Goal: Task Accomplishment & Management: Manage account settings

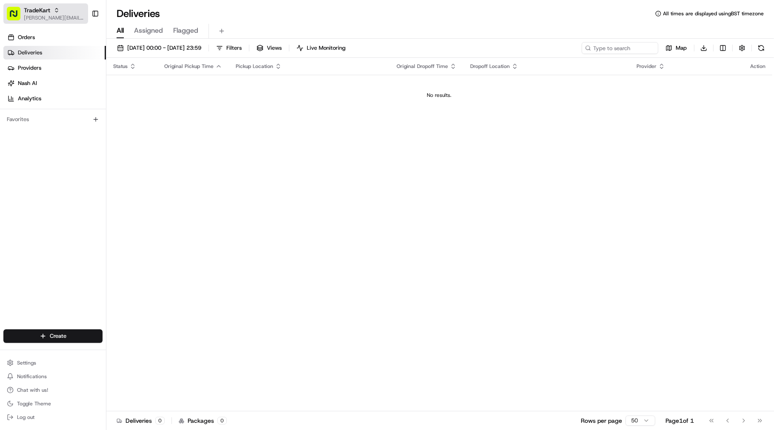
click at [70, 9] on div "TradeKart" at bounding box center [54, 10] width 61 height 9
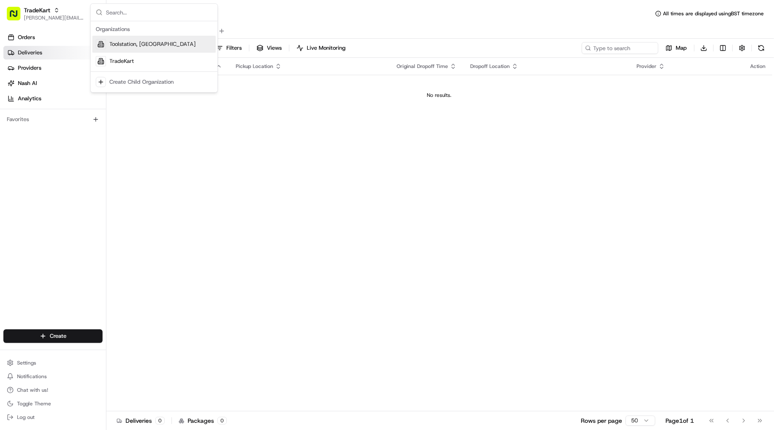
click at [153, 44] on div "Toolstation, [GEOGRAPHIC_DATA]" at bounding box center [153, 44] width 123 height 17
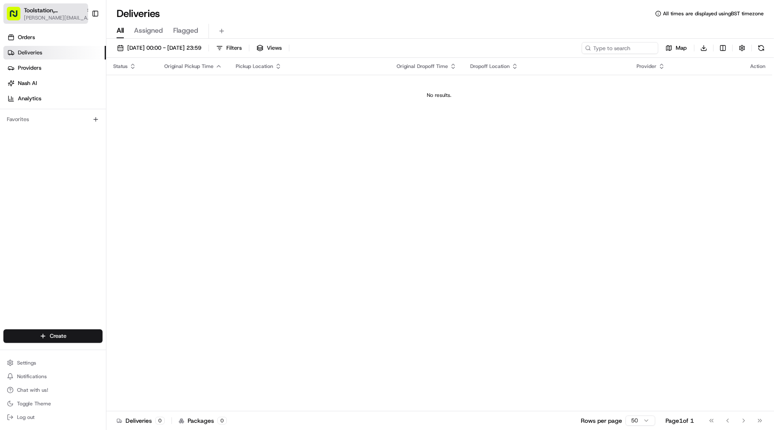
click at [53, 10] on span "Toolstation, [GEOGRAPHIC_DATA]" at bounding box center [53, 10] width 59 height 9
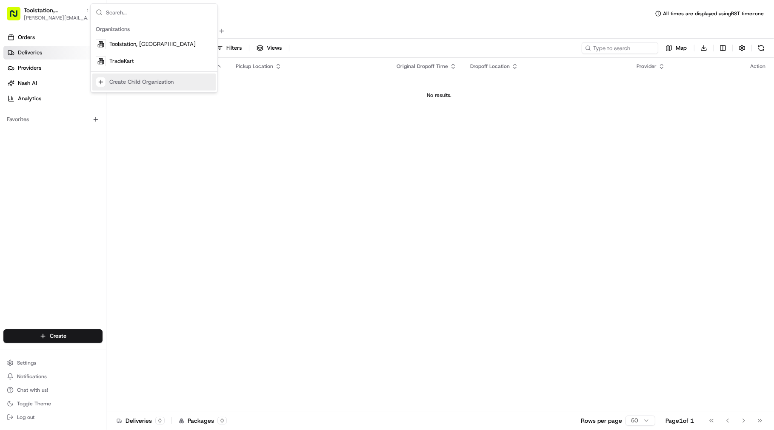
click at [228, 191] on div "Status Original Pickup Time Pickup Location Original Dropoff Time Dropoff Locat…" at bounding box center [439, 235] width 666 height 354
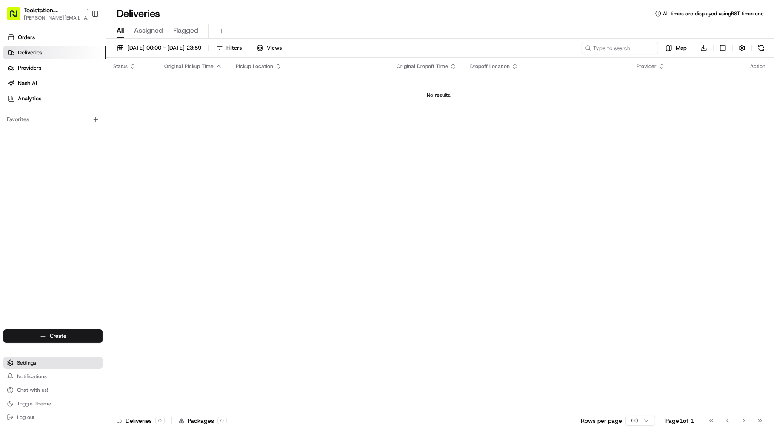
click at [49, 367] on button "Settings" at bounding box center [52, 363] width 99 height 12
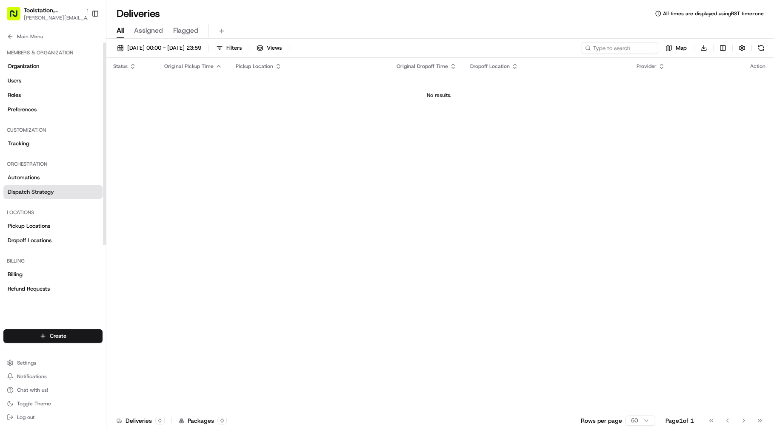
click at [39, 197] on link "Dispatch Strategy" at bounding box center [52, 192] width 99 height 14
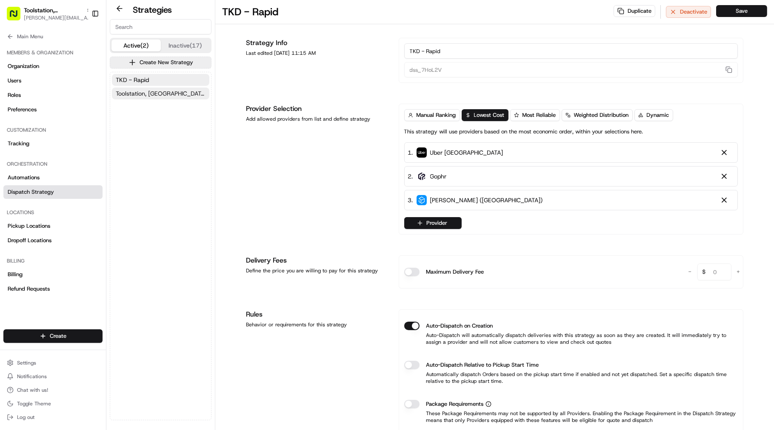
click at [154, 90] on span "Toolstation, [GEOGRAPHIC_DATA]" at bounding box center [161, 93] width 90 height 9
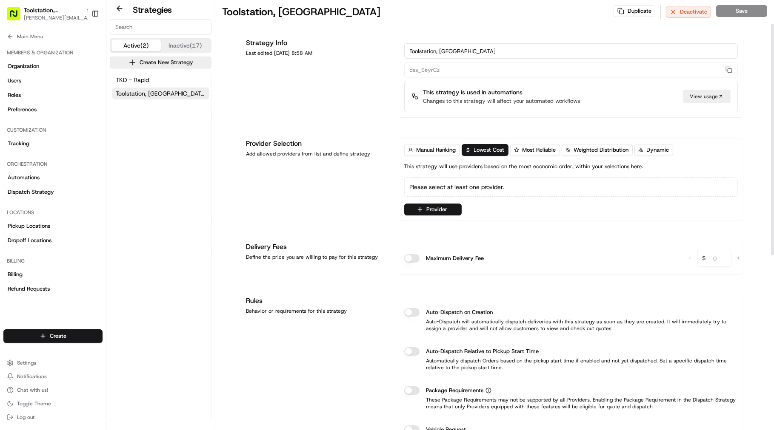
click at [717, 94] on div "View usage" at bounding box center [707, 97] width 48 height 14
click at [140, 77] on span "TKD - Rapid" at bounding box center [132, 80] width 33 height 9
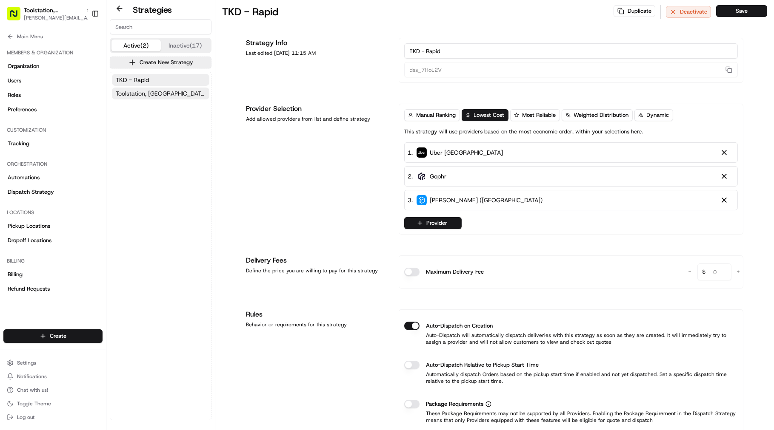
click at [139, 91] on span "Toolstation, [GEOGRAPHIC_DATA]" at bounding box center [161, 93] width 90 height 9
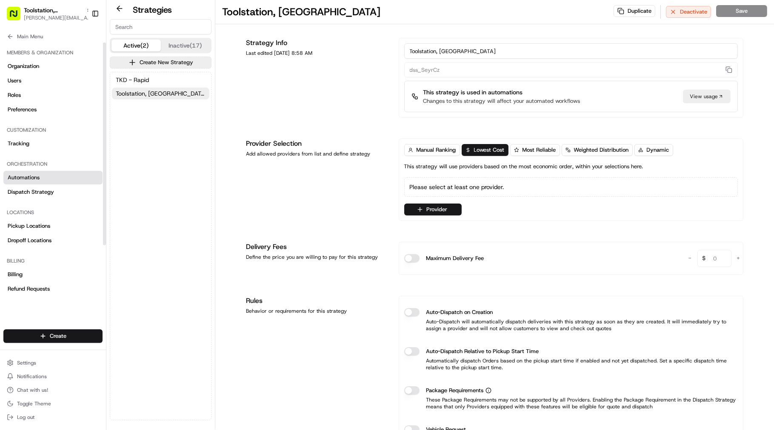
click at [37, 177] on span "Automations" at bounding box center [24, 178] width 32 height 8
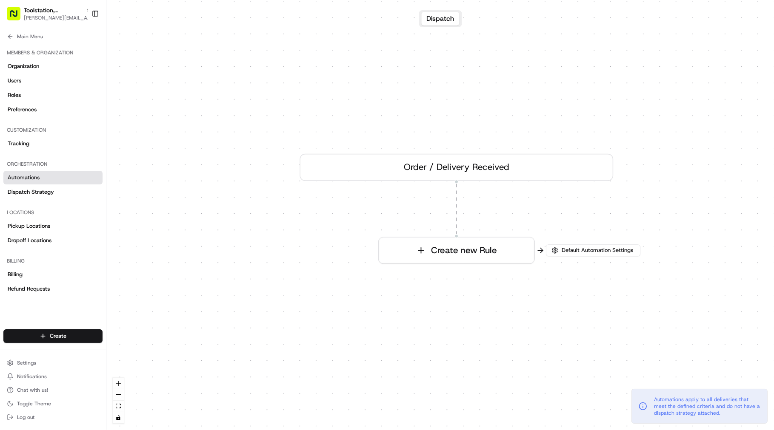
click at [441, 17] on button "Dispatch" at bounding box center [440, 19] width 38 height 14
click at [471, 176] on div "Order / Delivery Received" at bounding box center [455, 167] width 313 height 27
click at [31, 188] on span "Dispatch Strategy" at bounding box center [31, 192] width 46 height 8
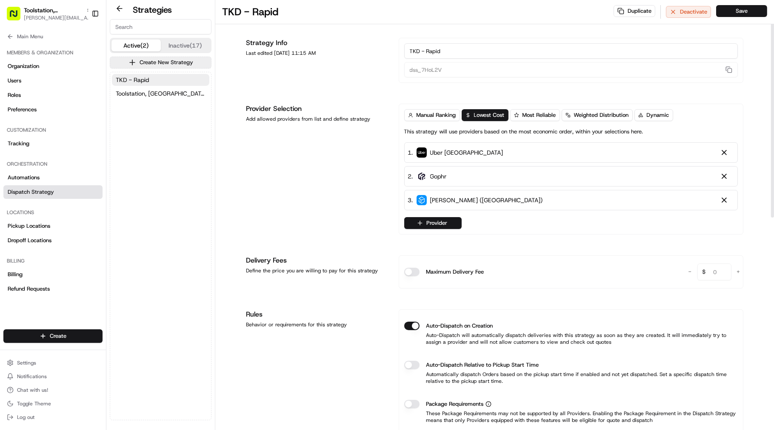
click at [162, 86] on div "TKD - Rapid Toolstation, [GEOGRAPHIC_DATA]" at bounding box center [160, 86] width 101 height 29
click at [163, 92] on button "Toolstation, [GEOGRAPHIC_DATA]" at bounding box center [160, 94] width 97 height 12
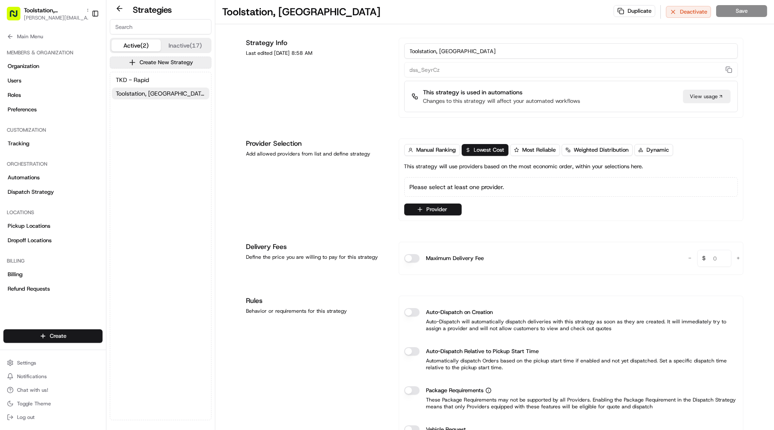
click at [184, 46] on button "Inactive (17)" at bounding box center [185, 46] width 49 height 12
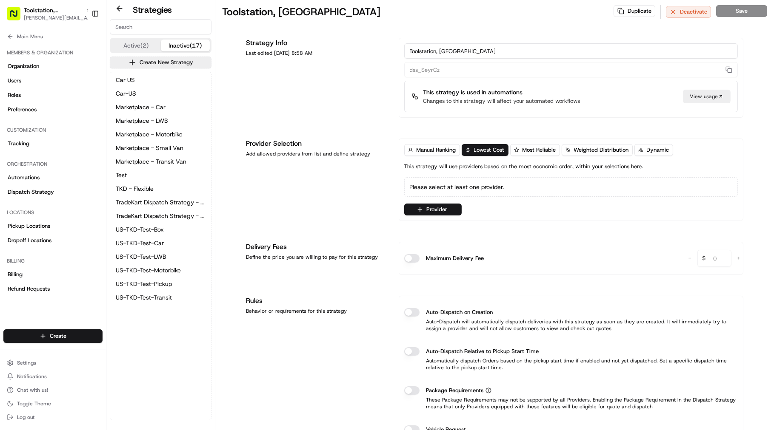
click at [143, 43] on button "Active (2)" at bounding box center [135, 46] width 49 height 12
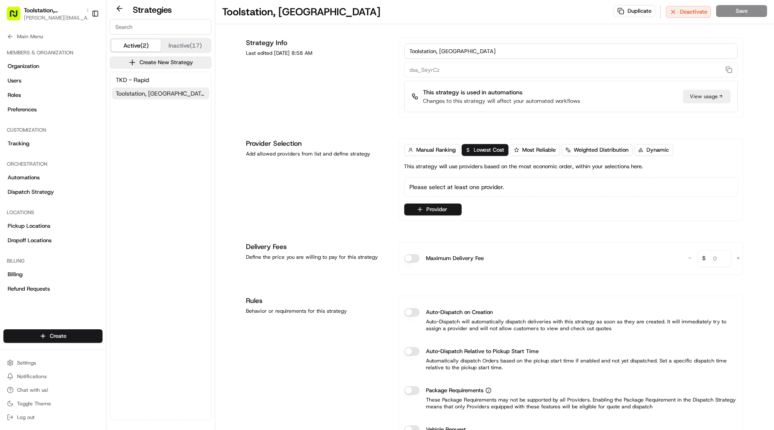
click at [161, 91] on button "Toolstation, [GEOGRAPHIC_DATA]" at bounding box center [160, 94] width 97 height 12
click at [728, 71] on button "button" at bounding box center [728, 70] width 11 height 10
click at [24, 37] on span "Main Menu" at bounding box center [30, 36] width 26 height 7
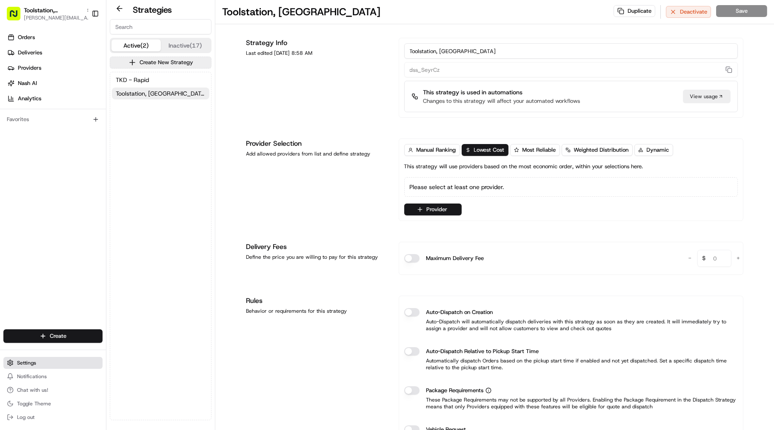
click at [32, 367] on button "Settings" at bounding box center [52, 363] width 99 height 12
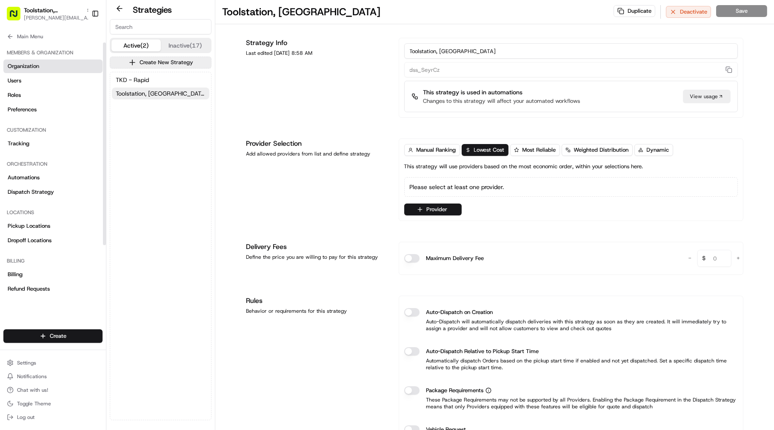
click at [39, 70] on link "Organization" at bounding box center [52, 67] width 99 height 14
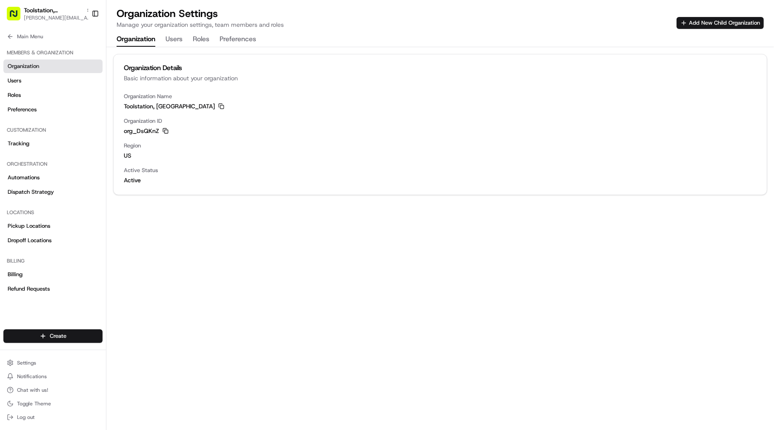
click at [167, 128] on icon "button" at bounding box center [165, 131] width 6 height 6
